Goal: Information Seeking & Learning: Learn about a topic

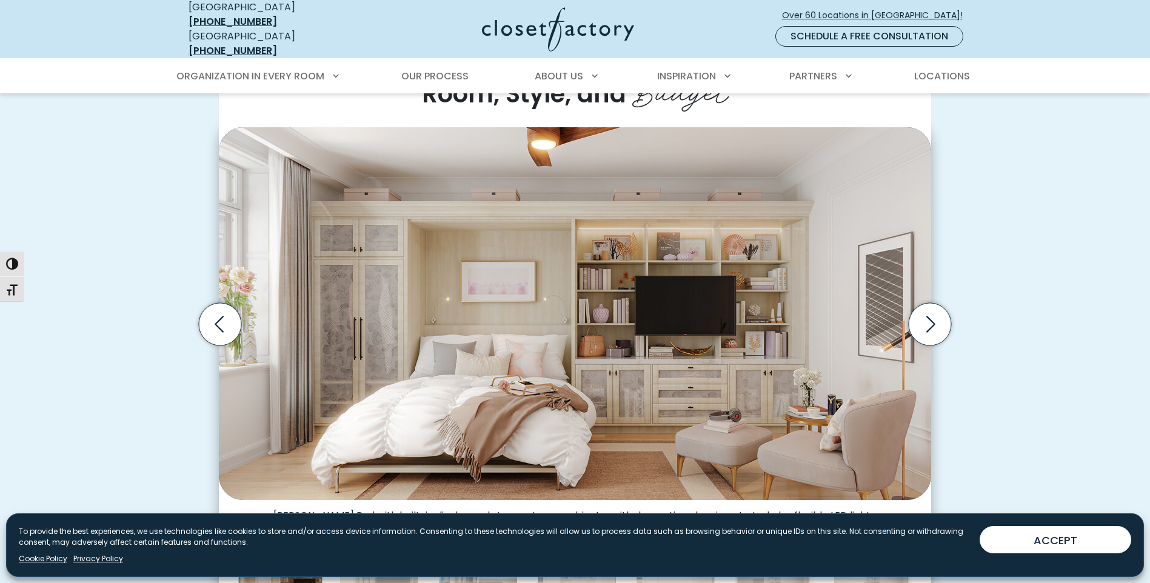
scroll to position [364, 0]
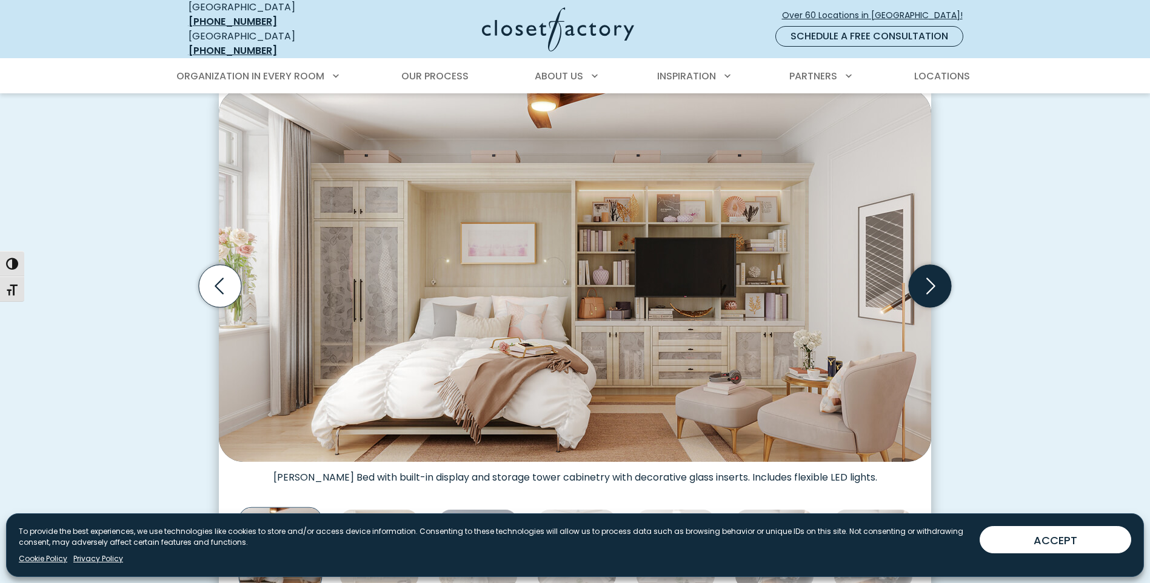
click at [923, 275] on icon "Next slide" at bounding box center [930, 286] width 42 height 42
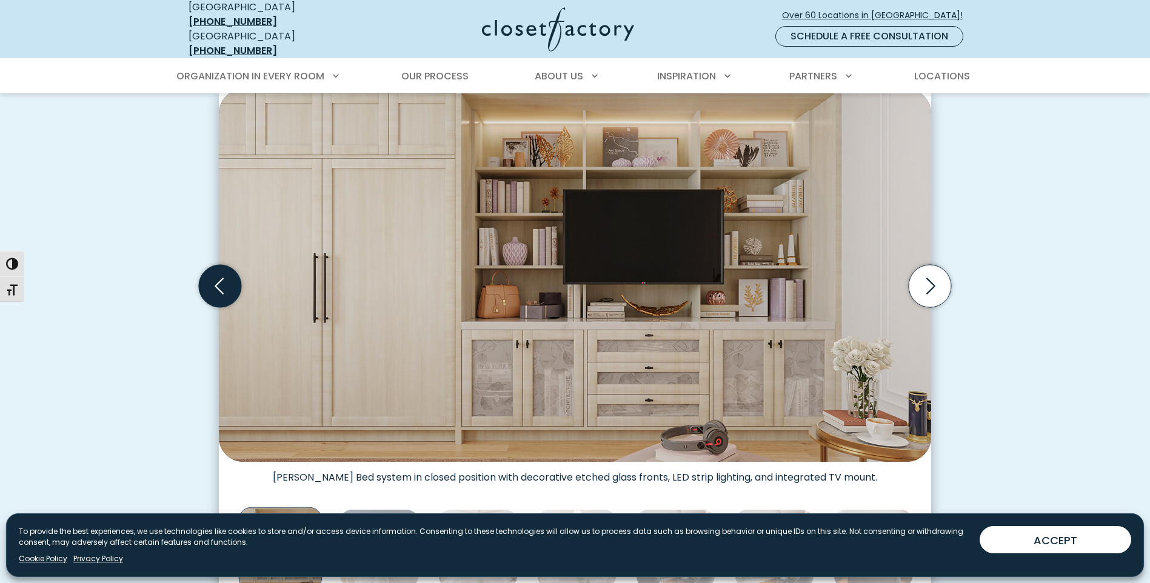
click at [223, 269] on icon "Previous slide" at bounding box center [220, 286] width 42 height 42
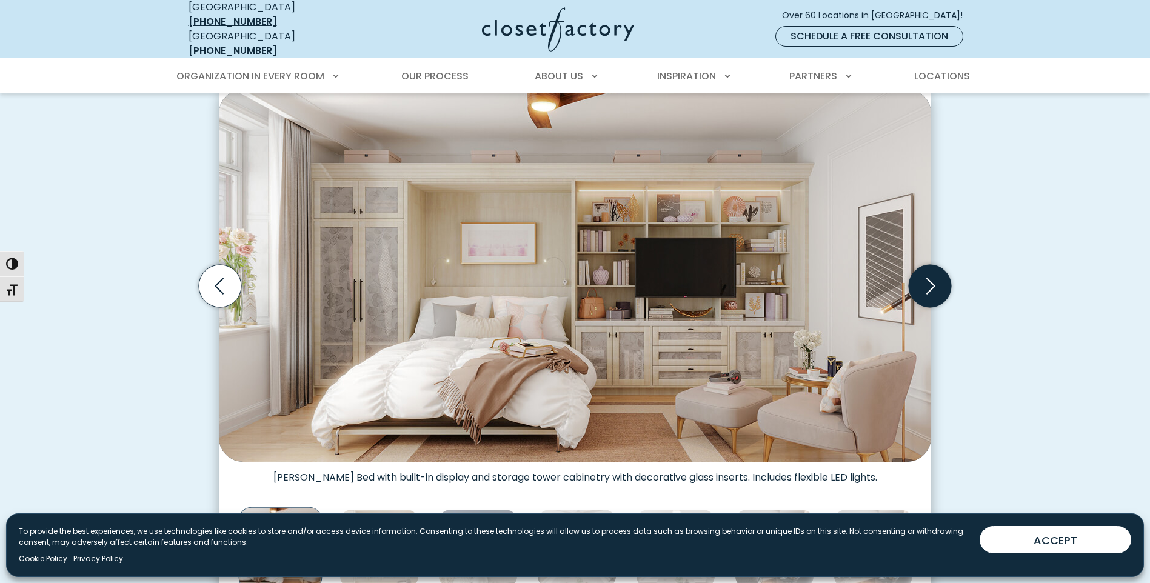
click at [932, 276] on icon "Next slide" at bounding box center [930, 286] width 42 height 42
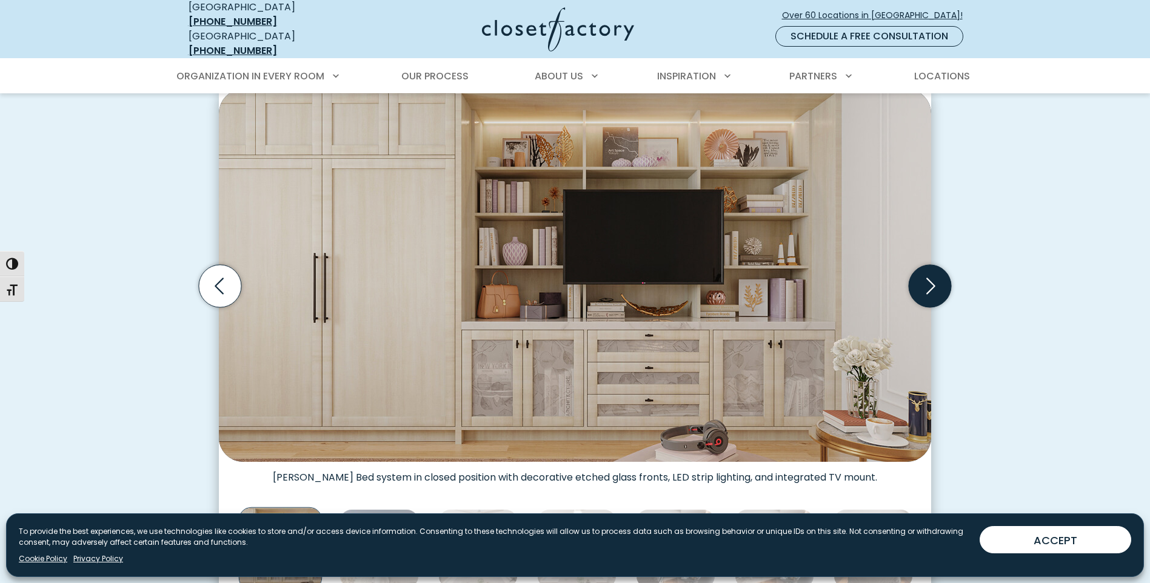
click at [935, 284] on icon "Next slide" at bounding box center [930, 286] width 42 height 42
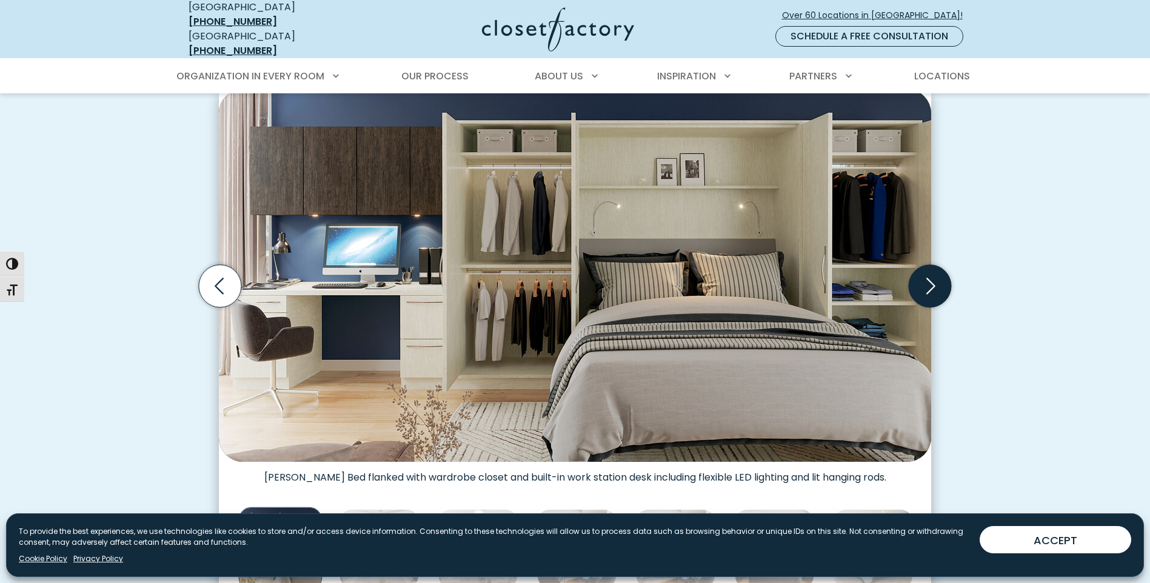
click at [937, 274] on icon "Next slide" at bounding box center [930, 286] width 42 height 42
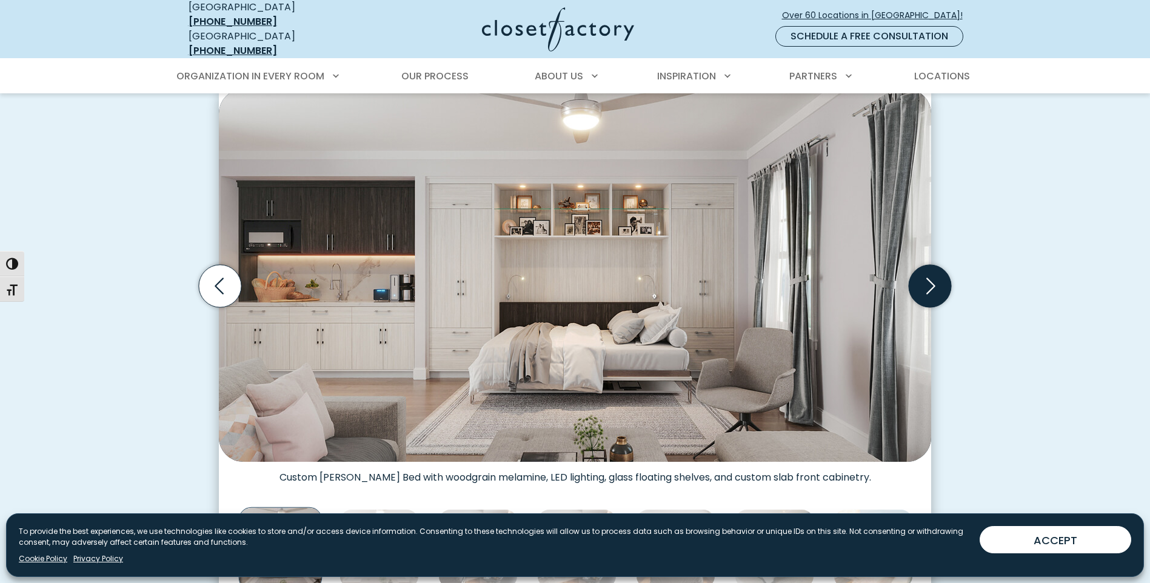
click at [940, 276] on icon "Next slide" at bounding box center [930, 286] width 42 height 42
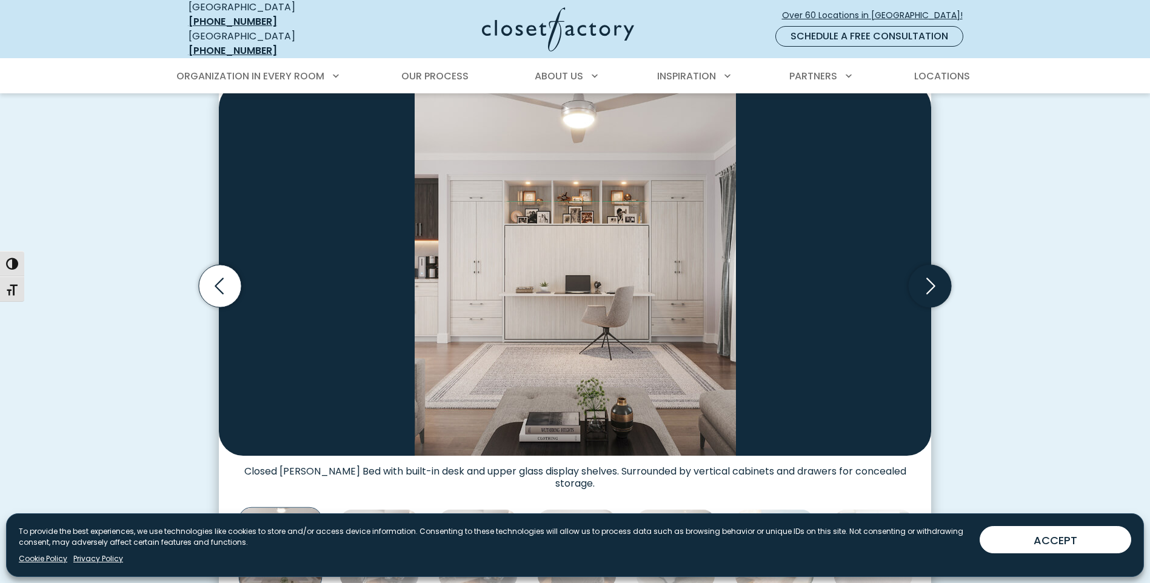
click at [940, 276] on icon "Next slide" at bounding box center [930, 286] width 42 height 42
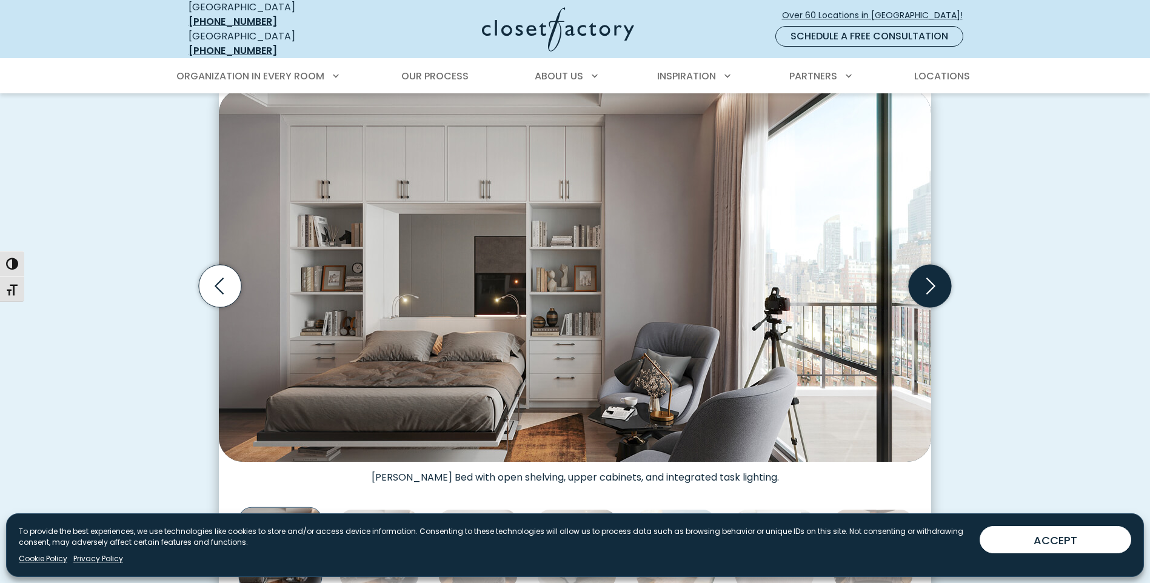
click at [940, 276] on icon "Next slide" at bounding box center [930, 286] width 42 height 42
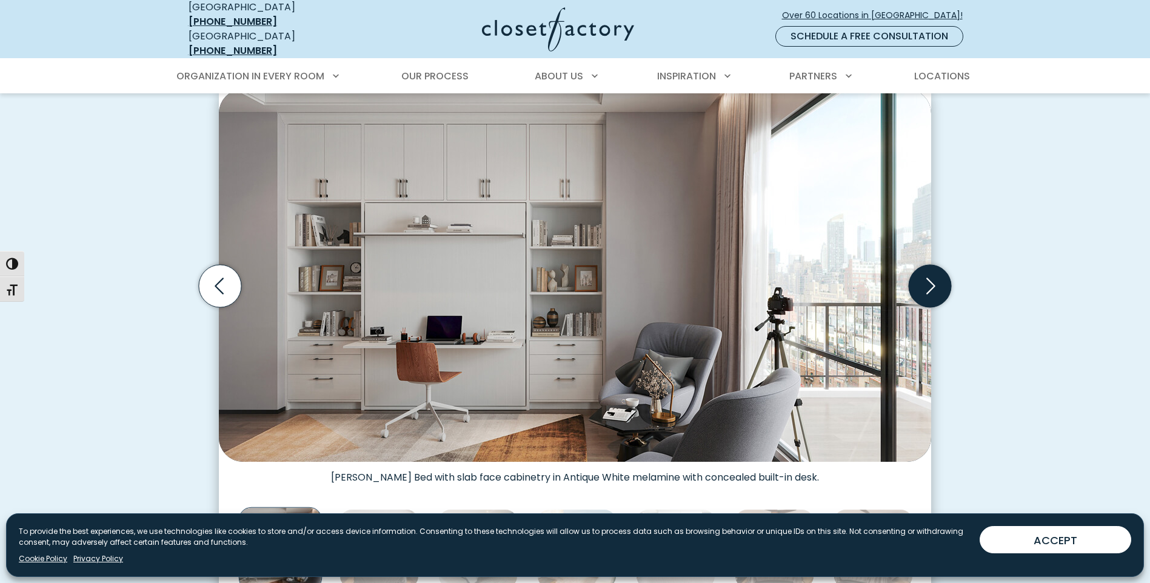
click at [922, 274] on icon "Next slide" at bounding box center [930, 286] width 42 height 42
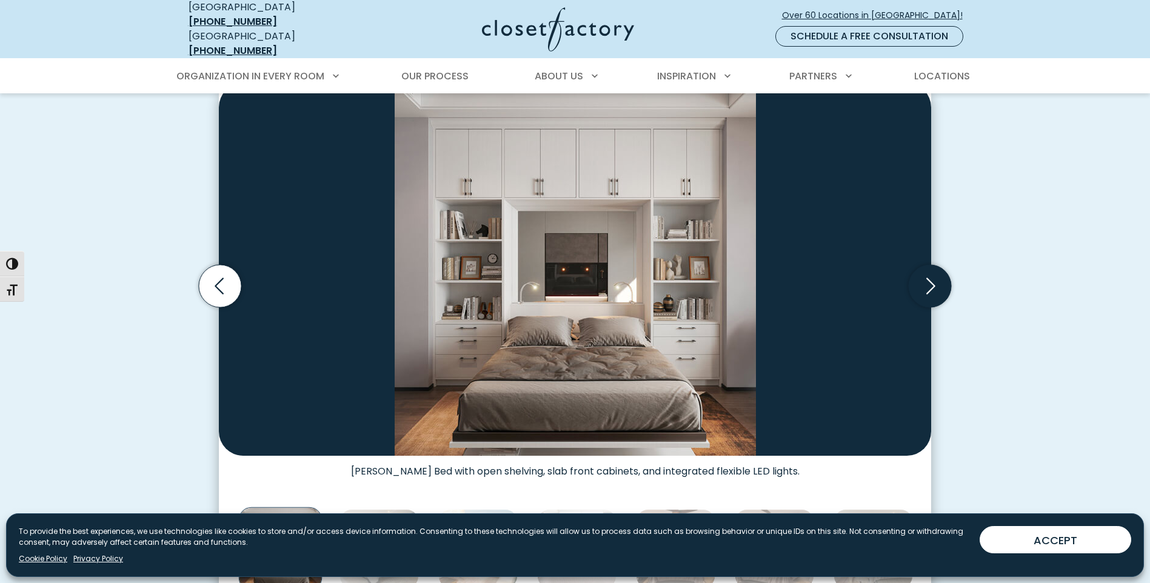
click at [921, 271] on icon "Next slide" at bounding box center [930, 286] width 42 height 42
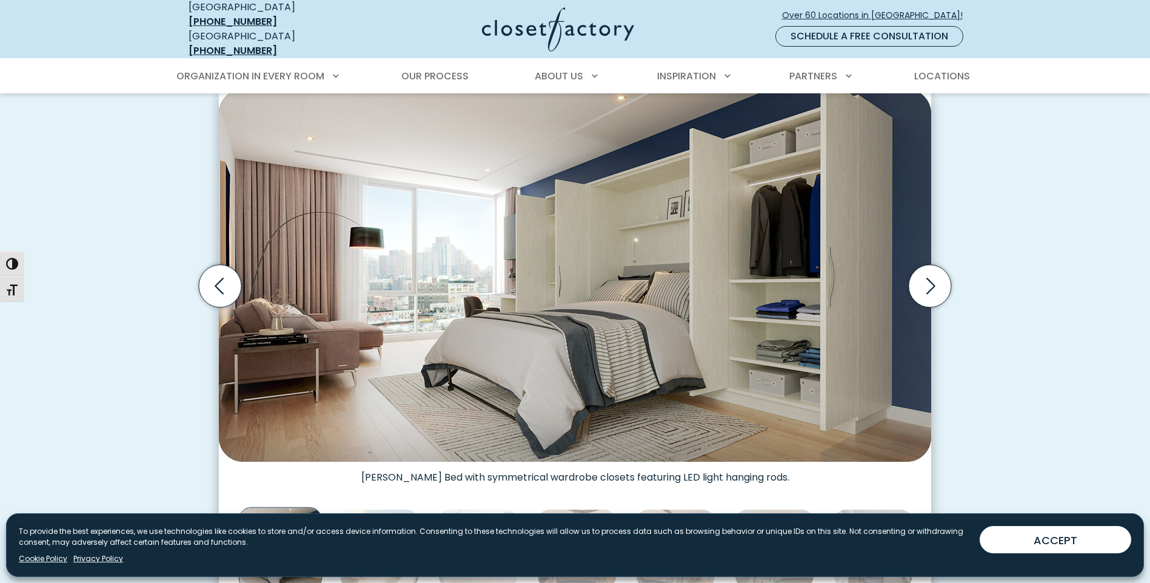
drag, startPoint x: 400, startPoint y: 333, endPoint x: 393, endPoint y: 266, distance: 67.7
click at [393, 266] on img "Thumbnail Gallery" at bounding box center [575, 275] width 712 height 373
click at [911, 294] on icon "Next slide" at bounding box center [930, 286] width 52 height 52
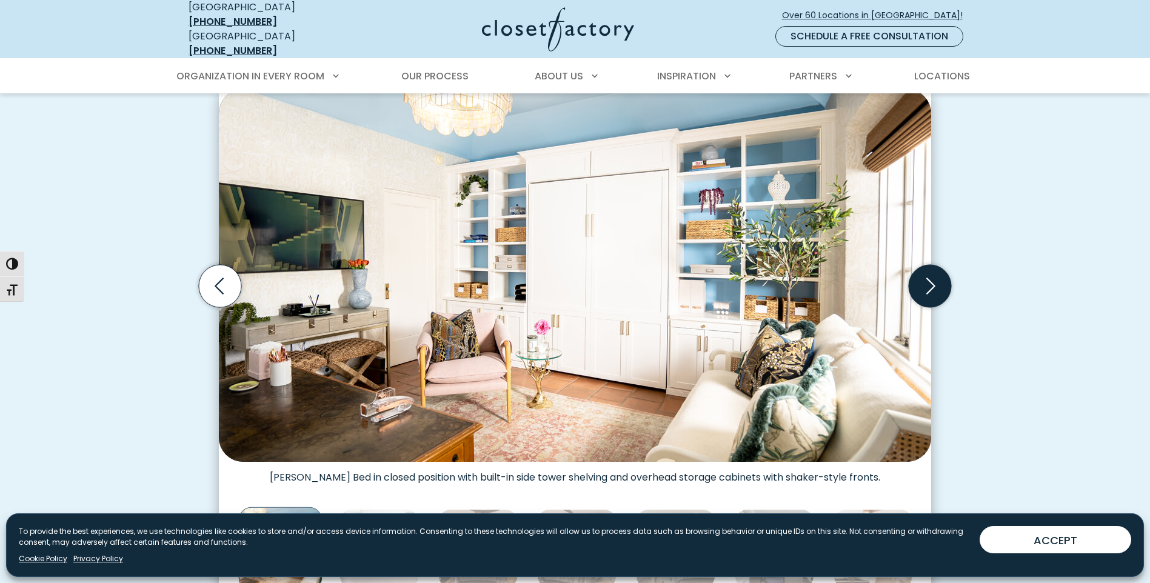
click at [940, 281] on icon "Next slide" at bounding box center [930, 286] width 42 height 42
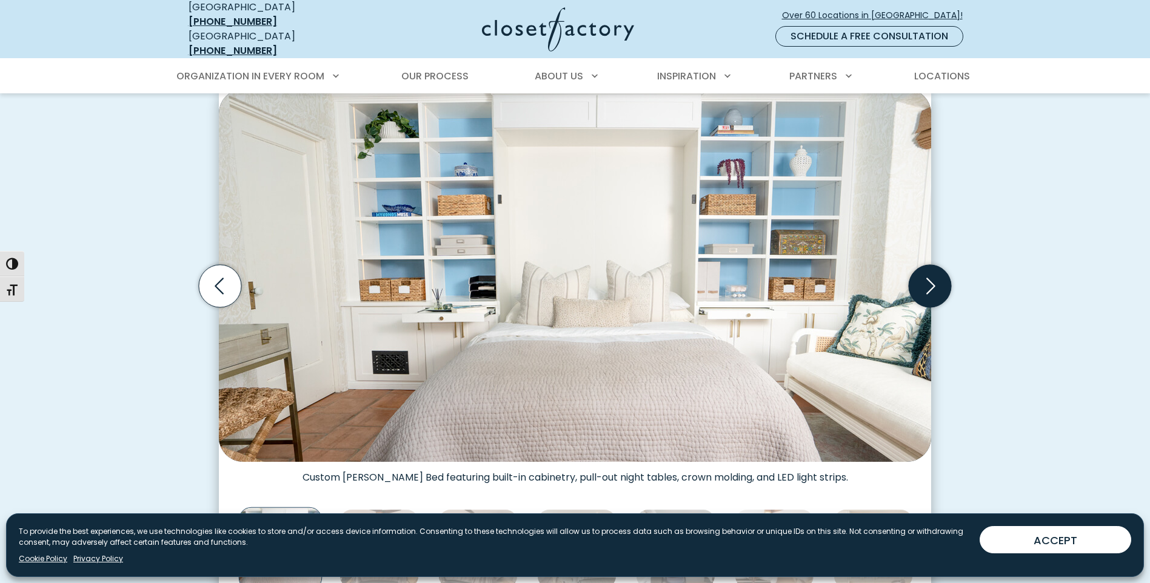
click at [919, 283] on icon "Next slide" at bounding box center [930, 286] width 42 height 42
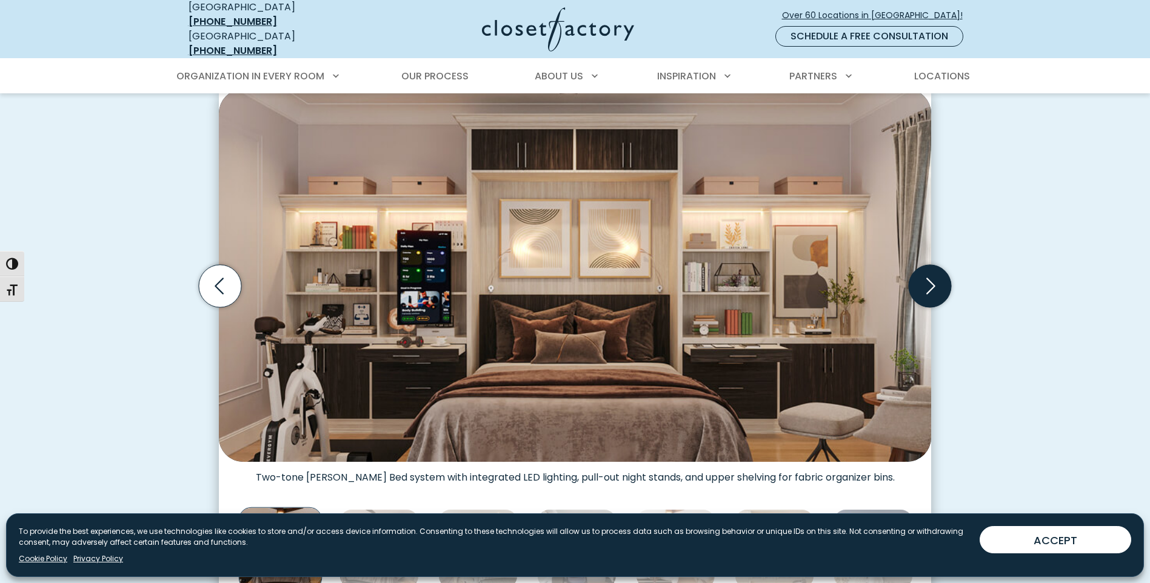
click at [926, 284] on icon "Next slide" at bounding box center [930, 286] width 42 height 42
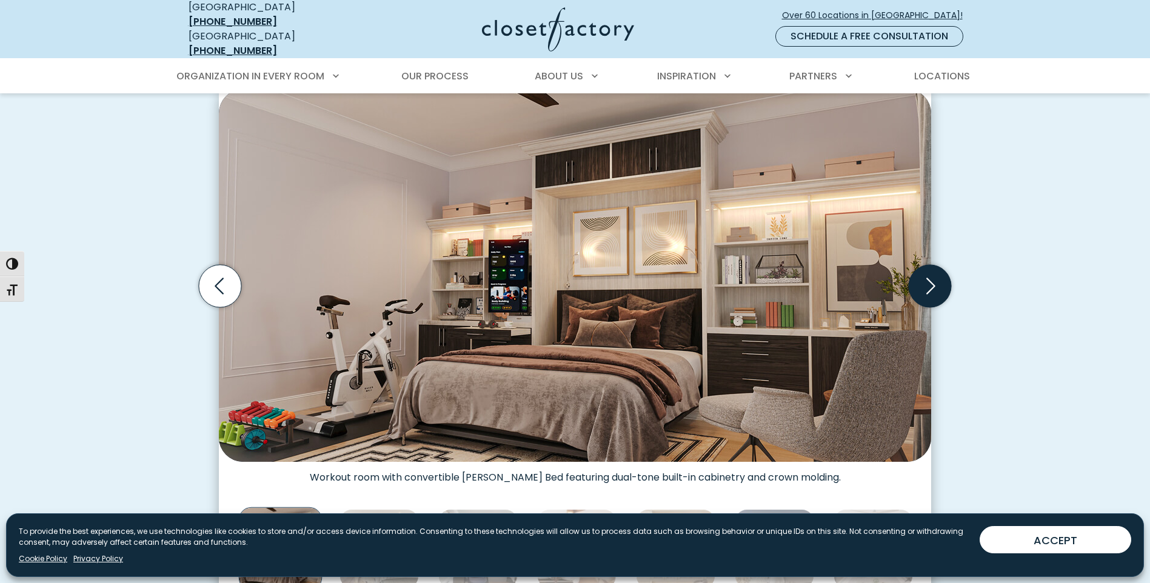
click at [939, 284] on icon "Next slide" at bounding box center [930, 286] width 42 height 42
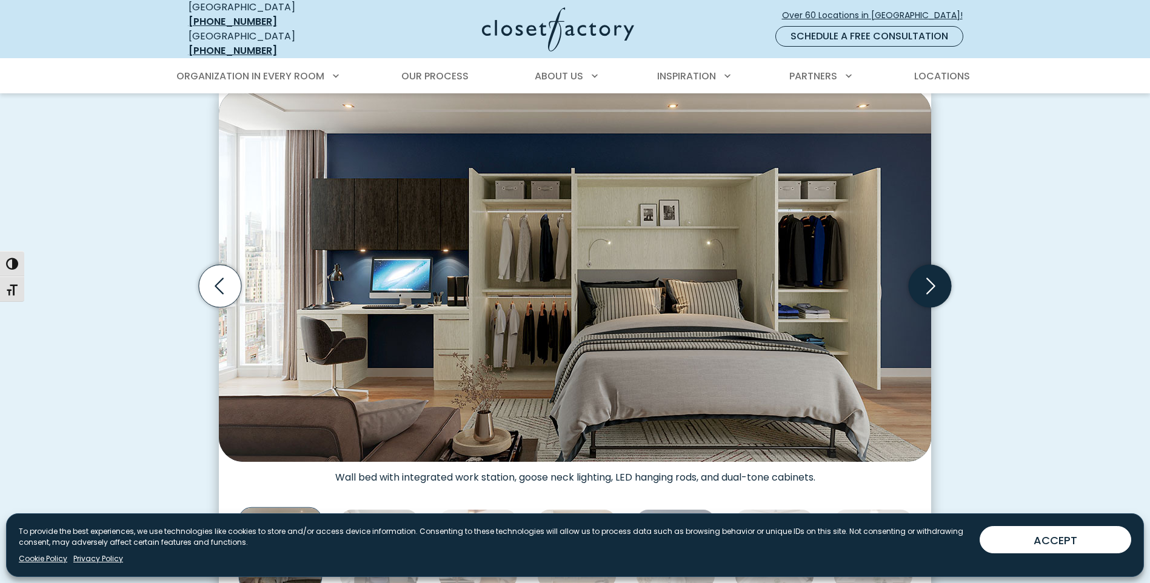
click at [939, 284] on icon "Next slide" at bounding box center [930, 286] width 42 height 42
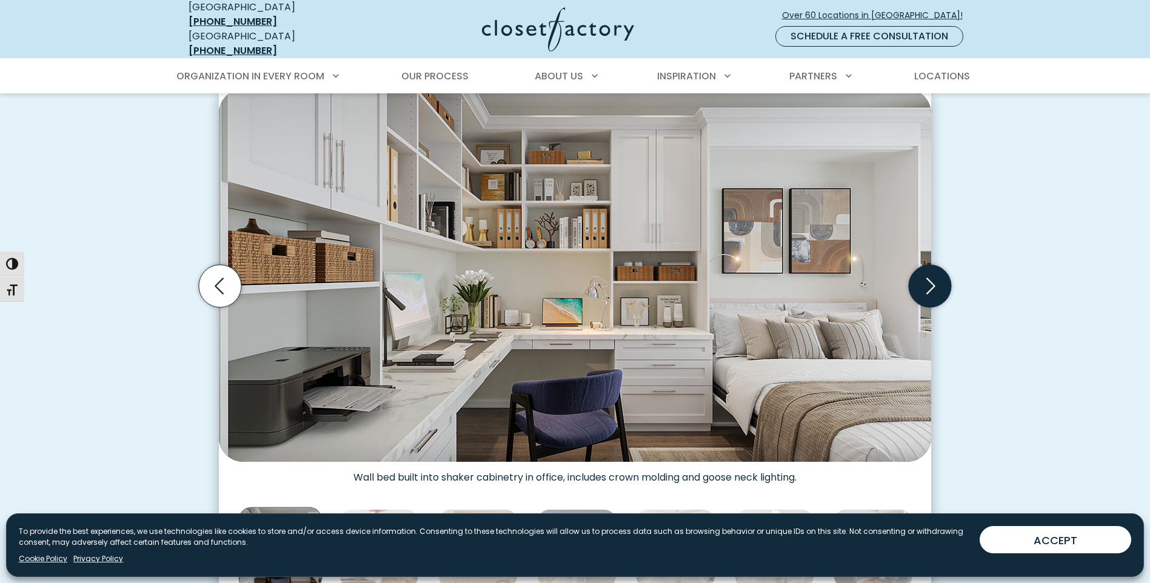
click at [939, 284] on icon "Next slide" at bounding box center [930, 286] width 42 height 42
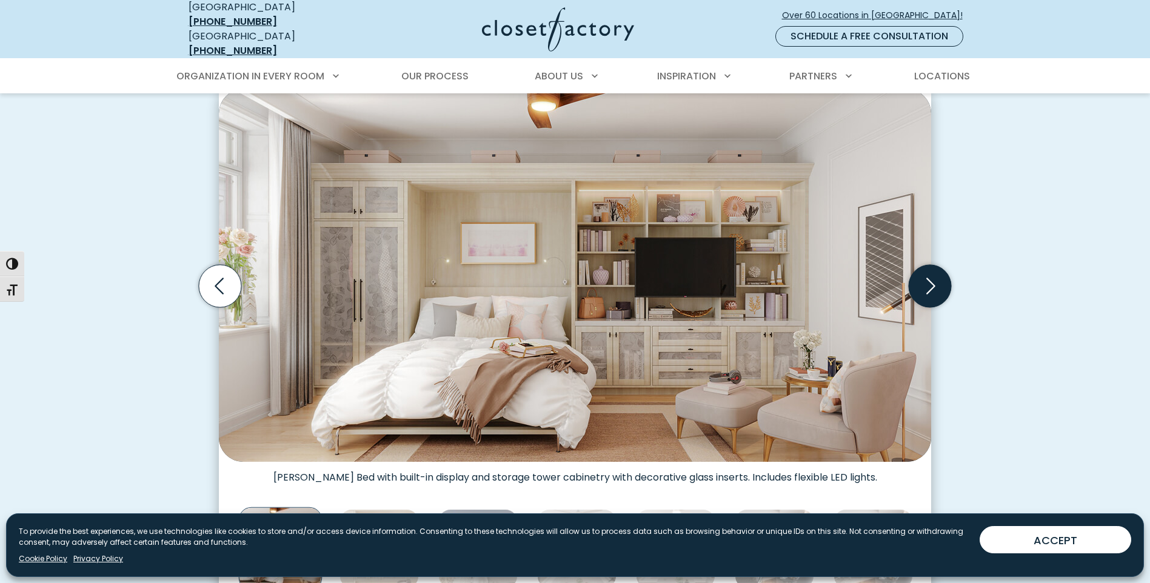
click at [939, 284] on icon "Next slide" at bounding box center [930, 286] width 42 height 42
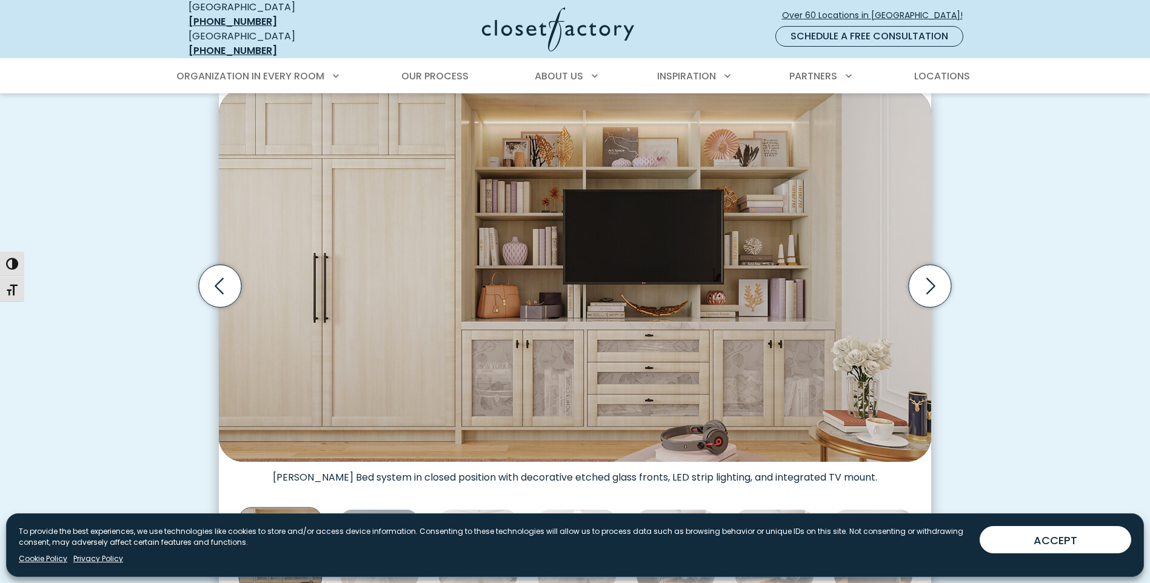
click at [45, 41] on nav "[GEOGRAPHIC_DATA] [PHONE_NUMBER] [GEOGRAPHIC_DATA] [PHONE_NUMBER] Over 60 Locat…" at bounding box center [575, 29] width 1150 height 58
click at [220, 274] on icon "Previous slide" at bounding box center [220, 286] width 42 height 42
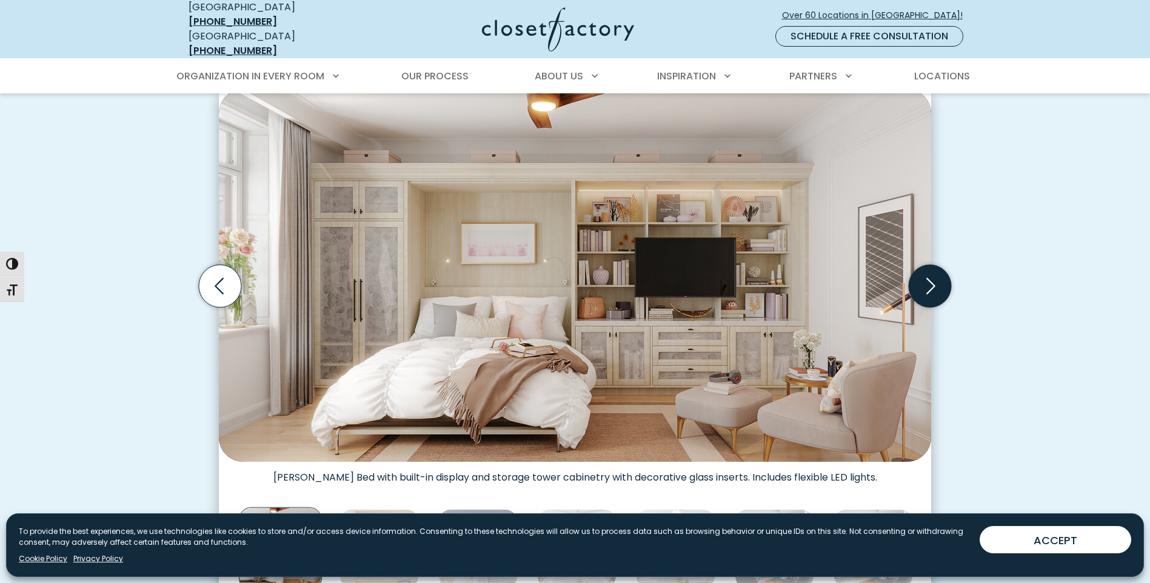
click at [936, 269] on icon "Next slide" at bounding box center [930, 286] width 42 height 42
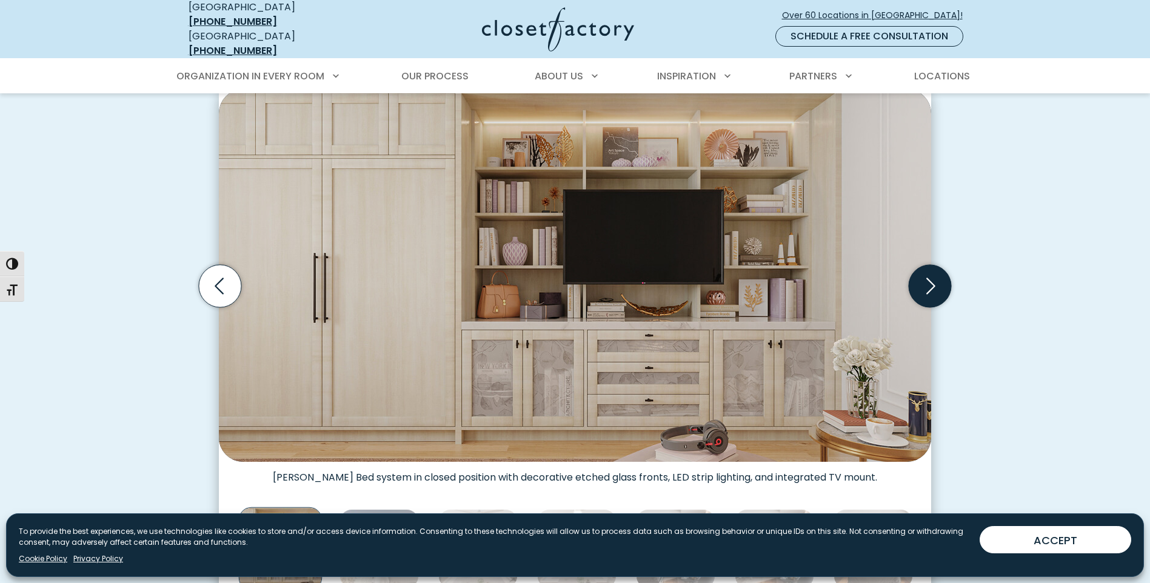
click at [936, 269] on icon "Next slide" at bounding box center [930, 286] width 42 height 42
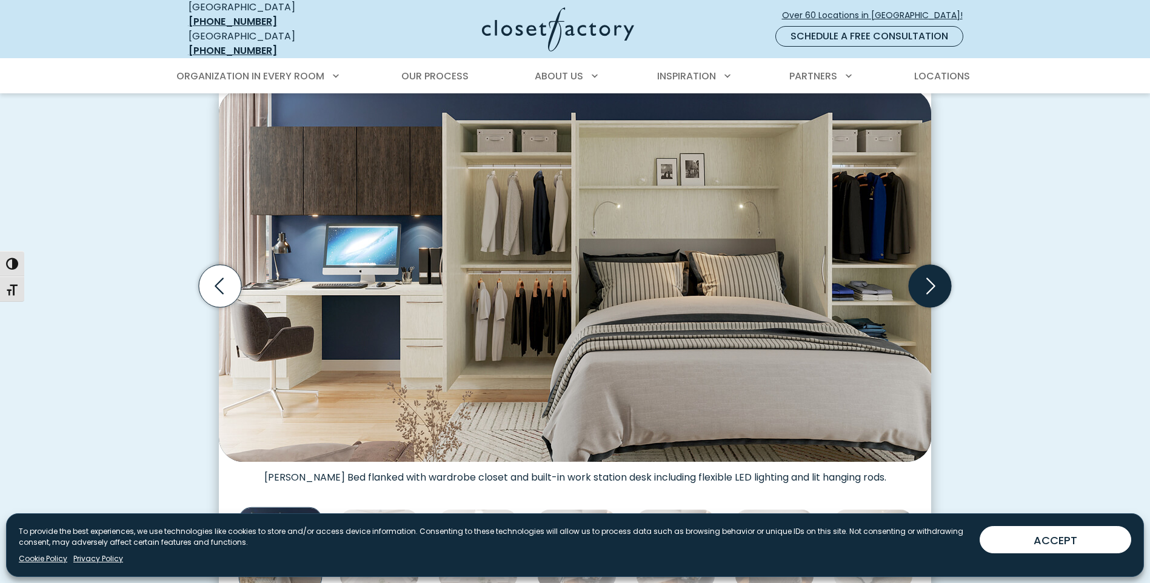
click at [936, 269] on icon "Next slide" at bounding box center [930, 286] width 42 height 42
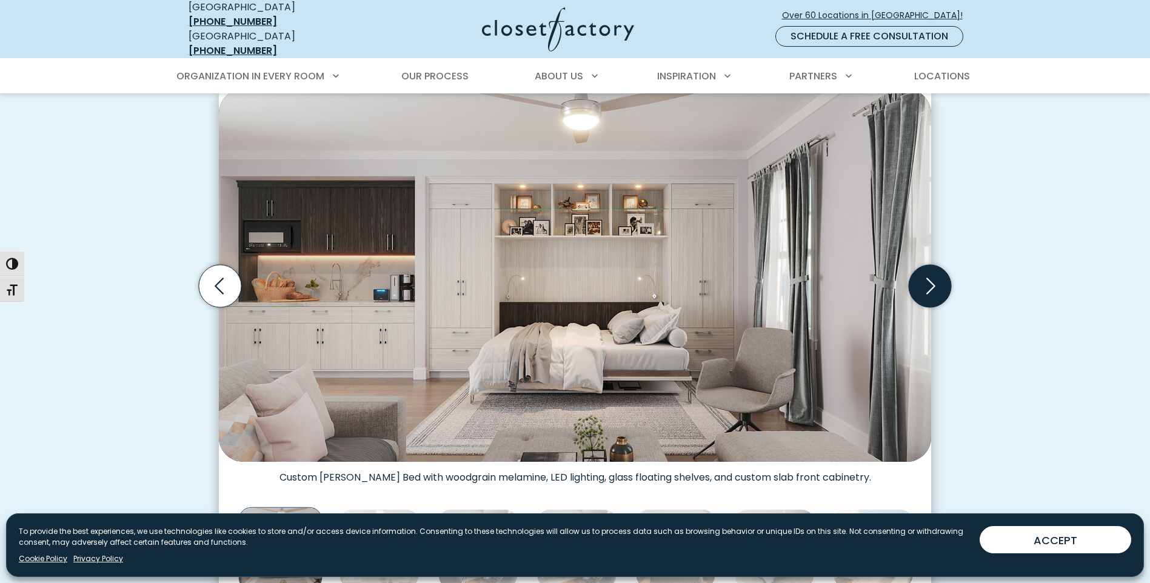
click at [936, 269] on icon "Next slide" at bounding box center [930, 286] width 42 height 42
